Goal: Information Seeking & Learning: Learn about a topic

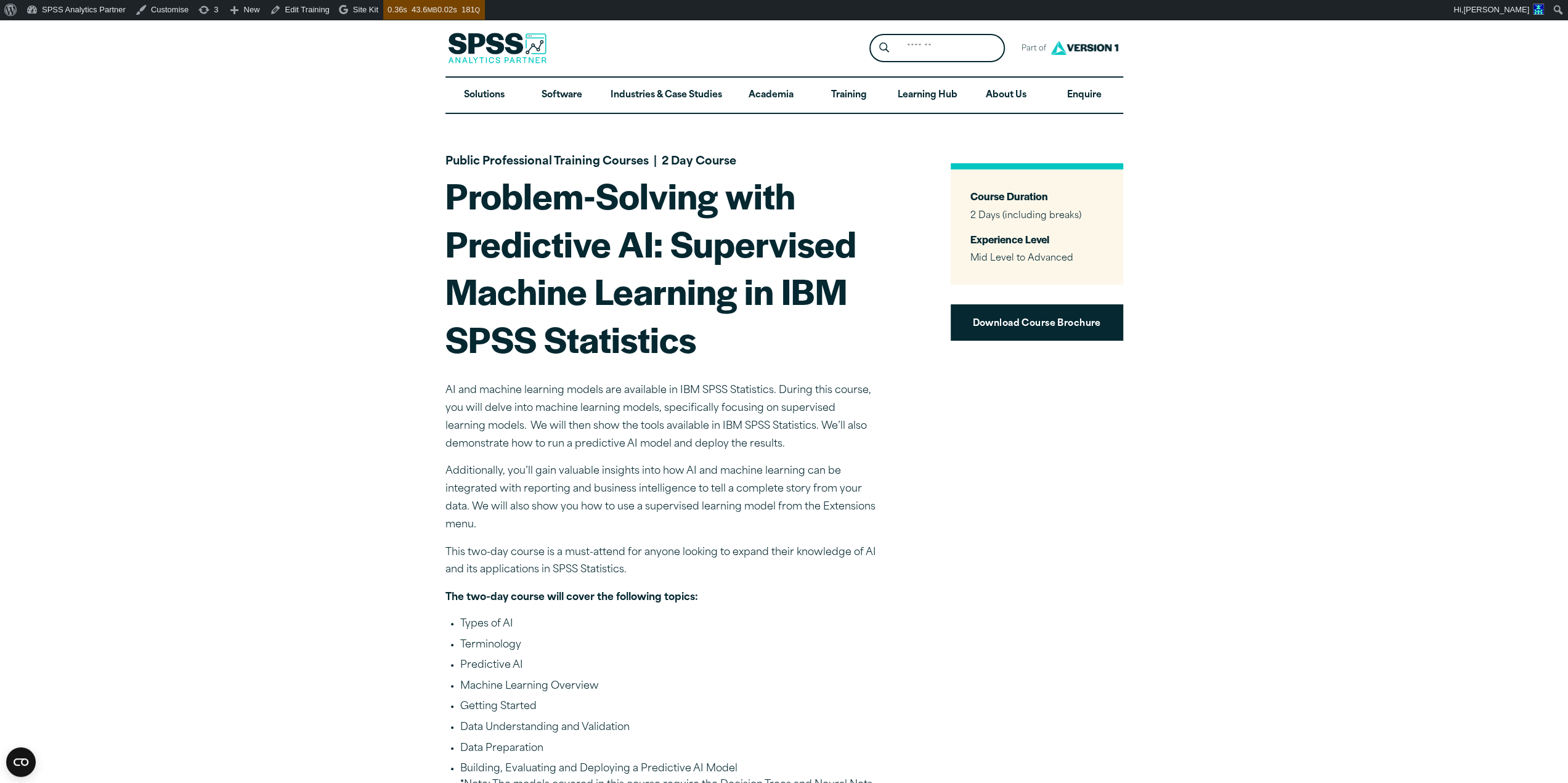
click at [927, 186] on section "Public Professional Training Courses | 2 Day Course Problem-Solving with Predic…" at bounding box center [784, 489] width 678 height 750
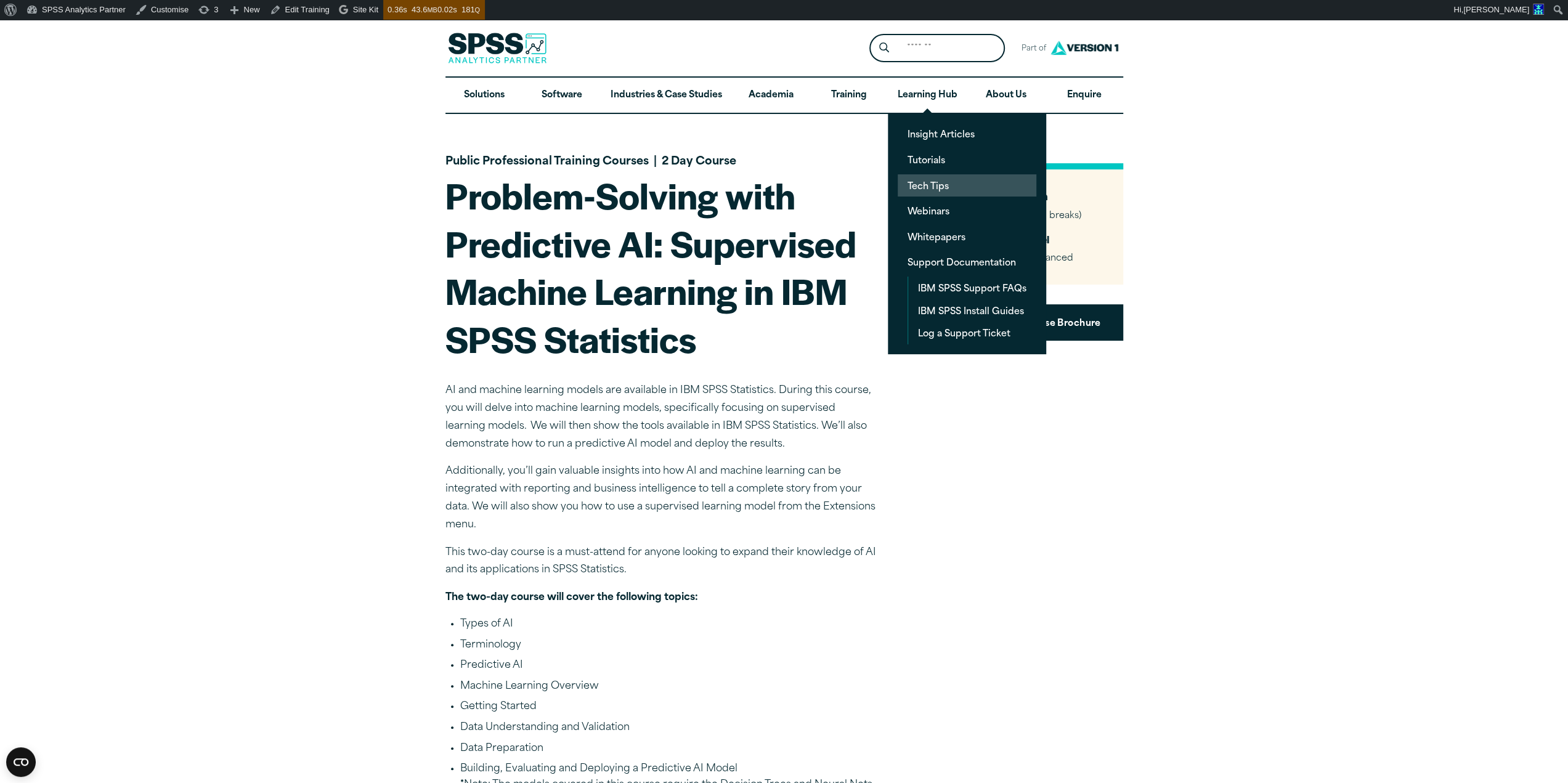
click at [923, 182] on link "Tech Tips" at bounding box center [967, 185] width 138 height 23
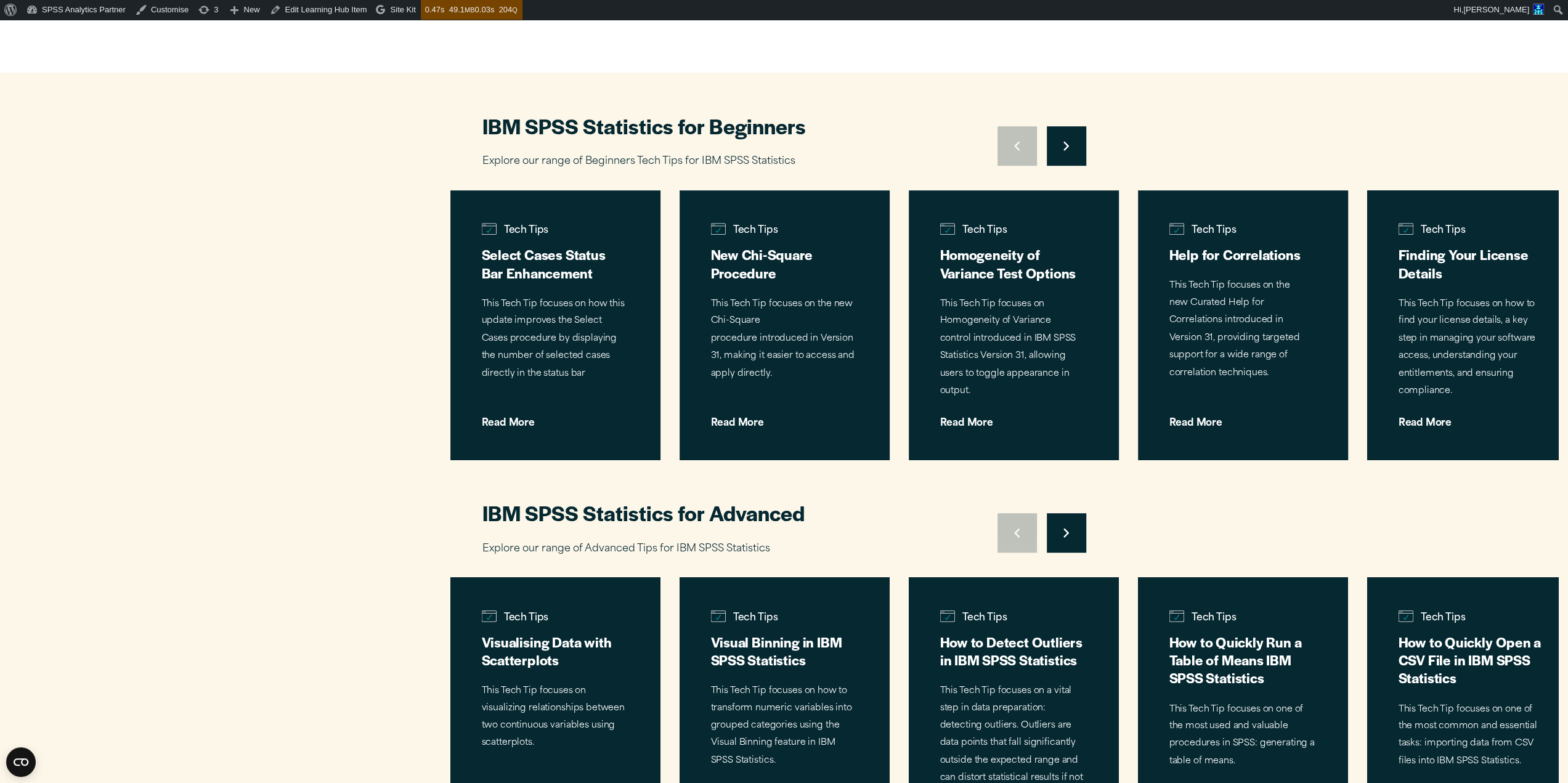
scroll to position [473, 0]
click at [1071, 144] on button "Move to next slide" at bounding box center [1066, 146] width 39 height 39
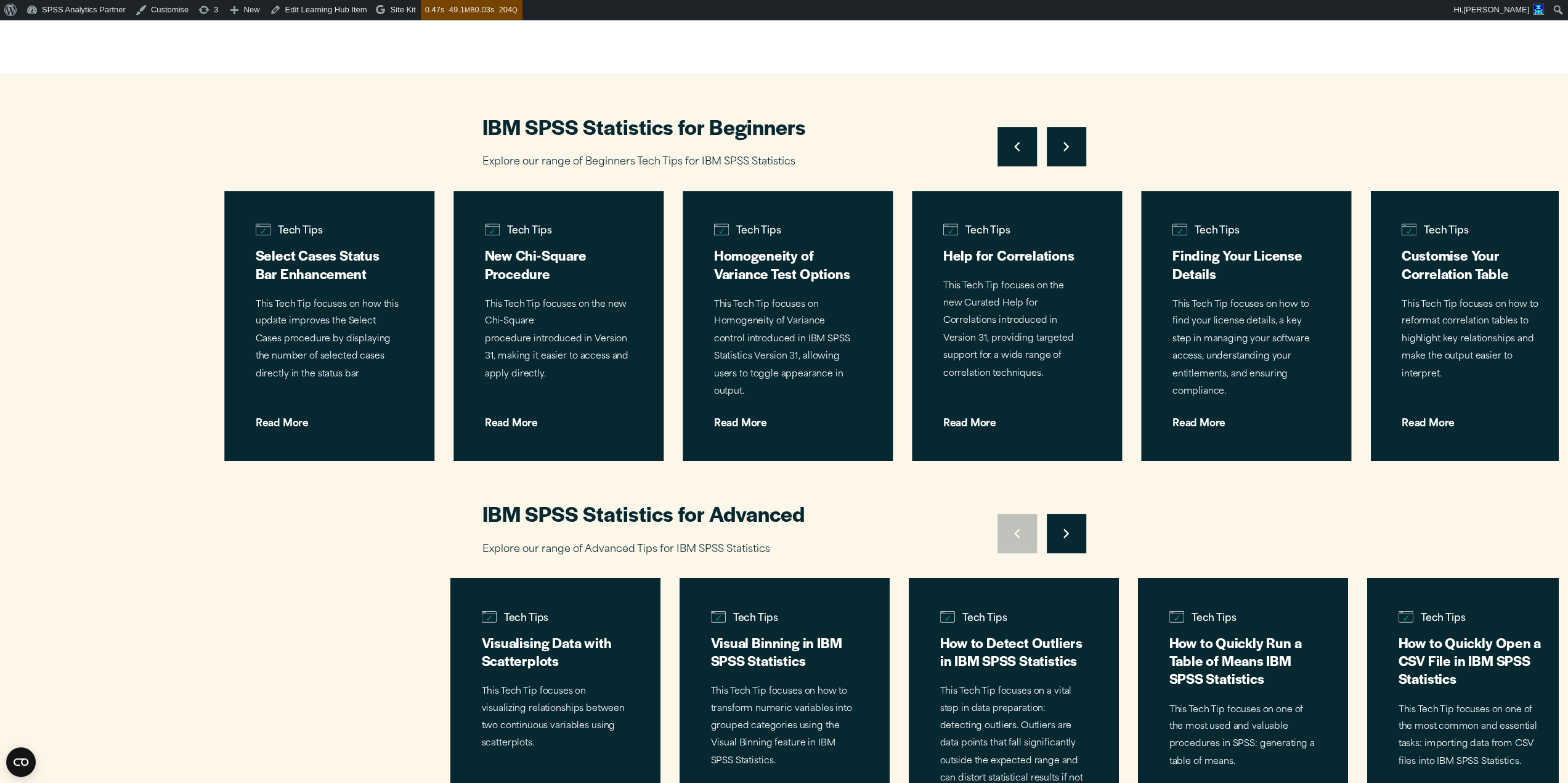
click at [1071, 144] on button "Move to next slide" at bounding box center [1066, 146] width 39 height 39
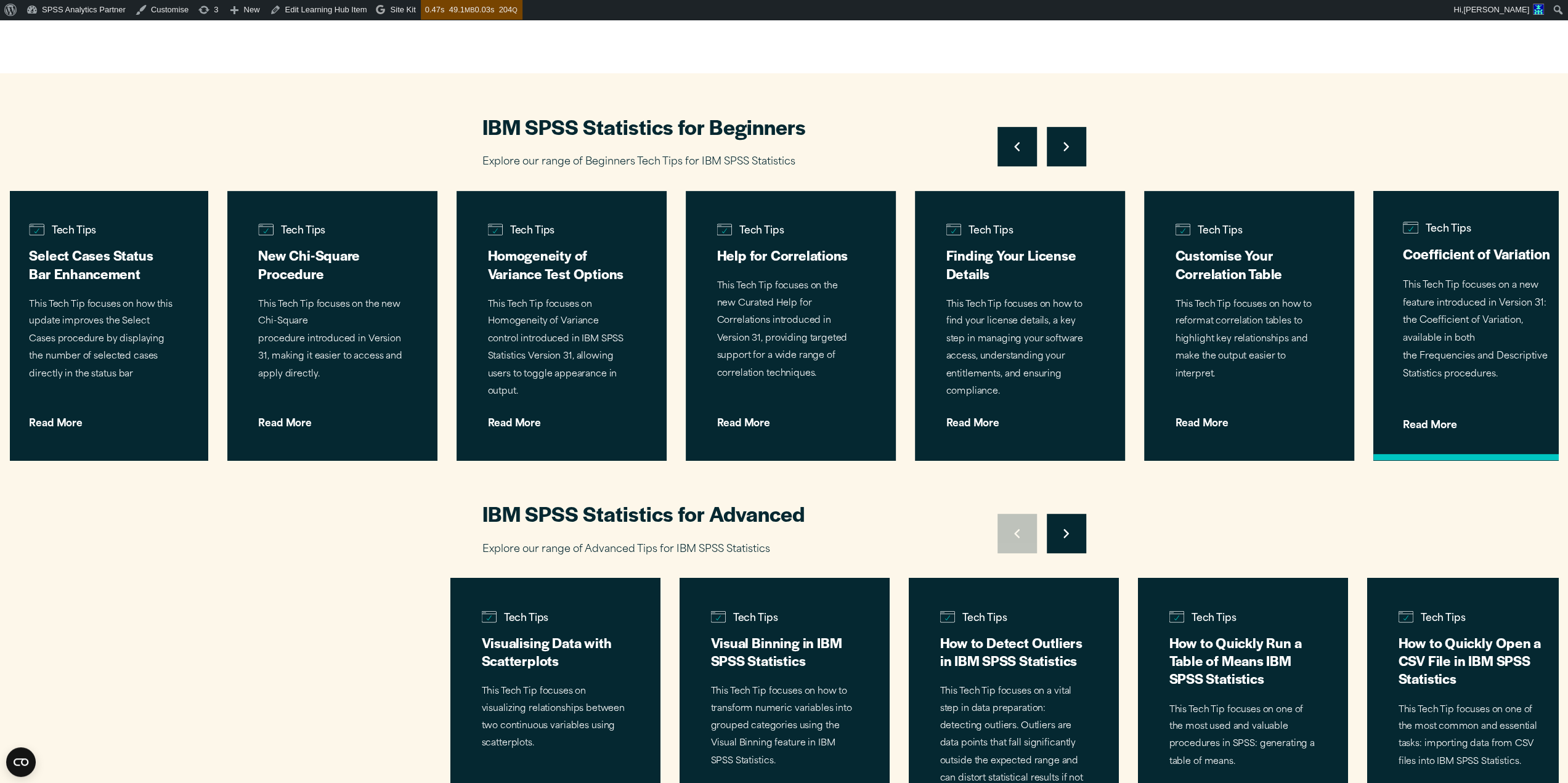
click at [1437, 288] on p "This Tech Tip focuses on a new feature introduced in Version 31: the Coefficien…" at bounding box center [1478, 330] width 151 height 107
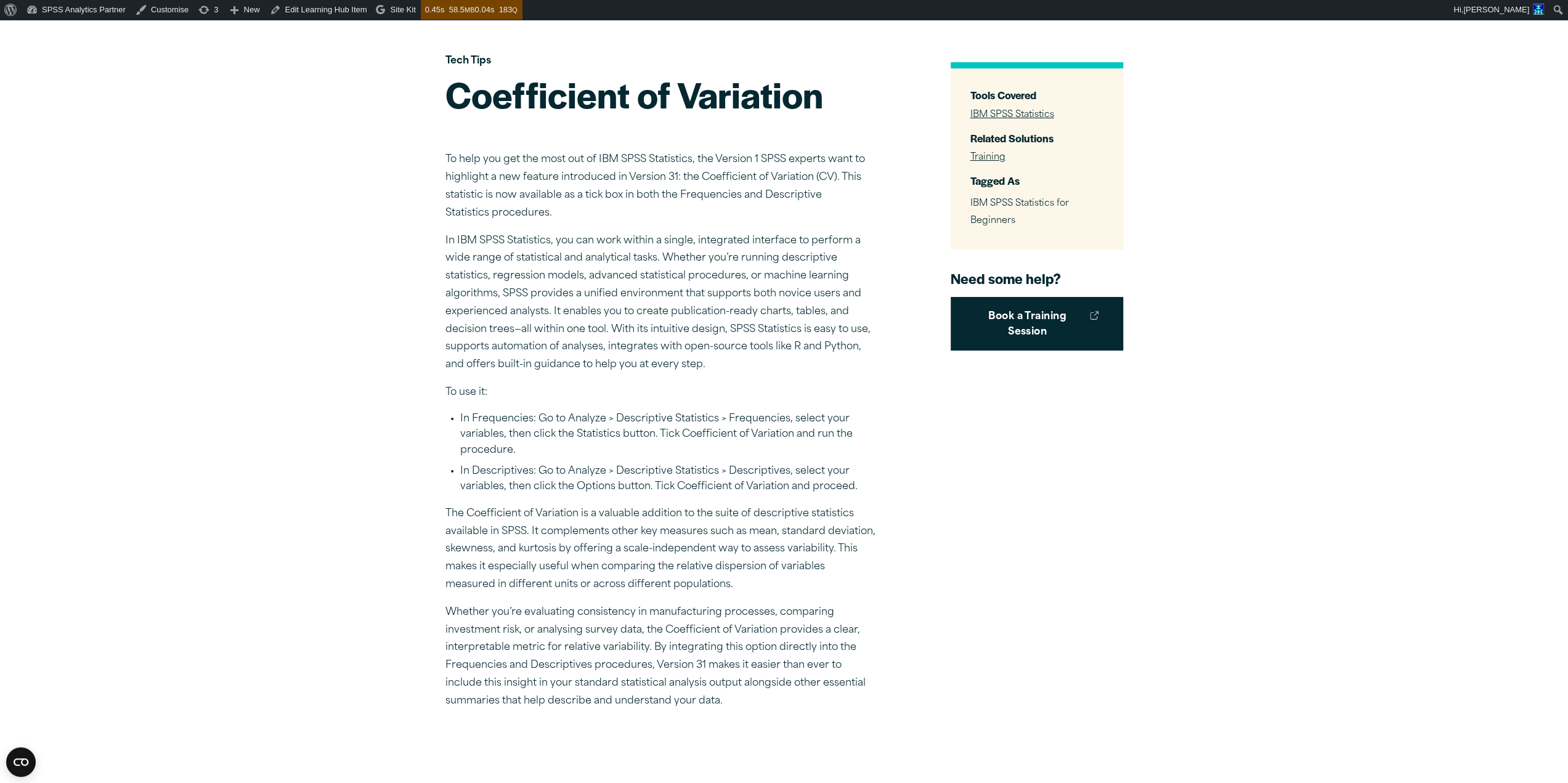
scroll to position [102, 0]
drag, startPoint x: 551, startPoint y: 310, endPoint x: 618, endPoint y: 336, distance: 71.9
click at [618, 336] on p "In IBM SPSS Statistics, you can work within a single, integrated interface to p…" at bounding box center [661, 303] width 431 height 142
